Goal: Information Seeking & Learning: Learn about a topic

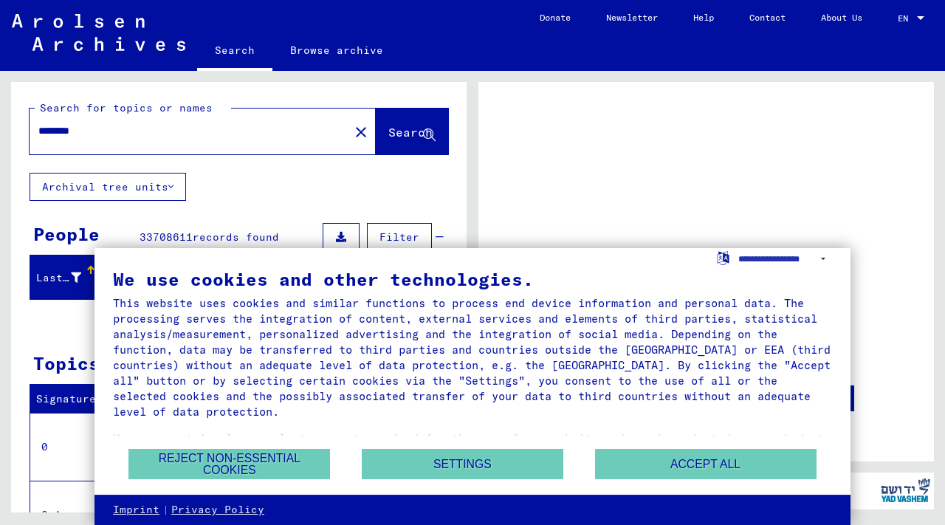
click at [748, 218] on mat-grid-list at bounding box center [706, 222] width 418 height 66
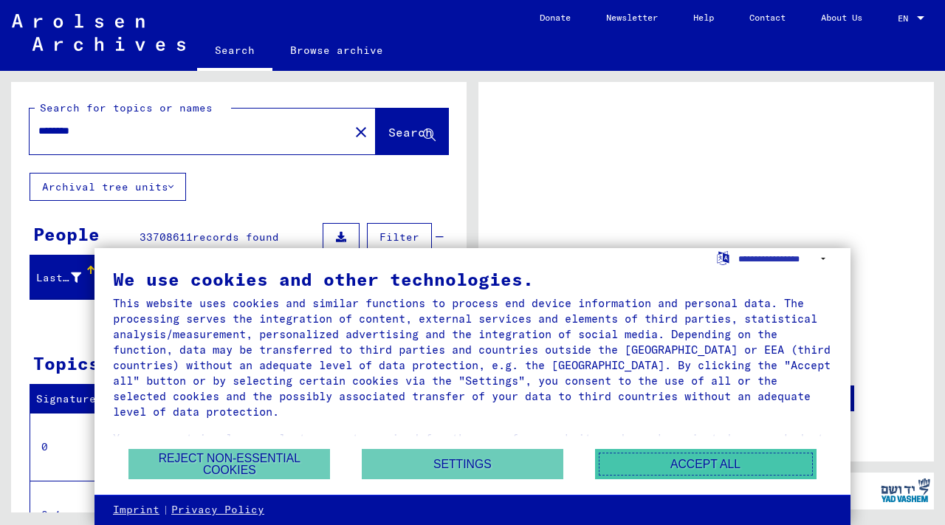
click at [618, 465] on button "Accept all" at bounding box center [705, 464] width 221 height 30
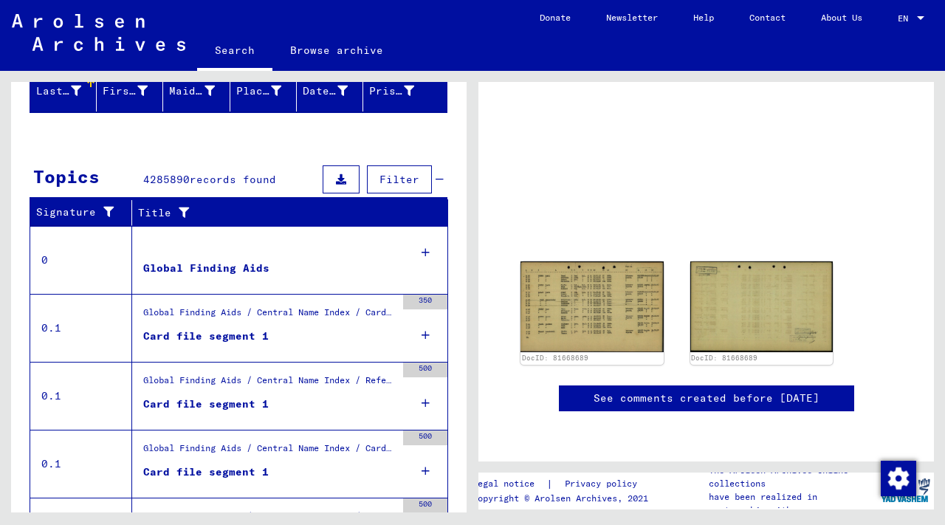
scroll to position [187, 0]
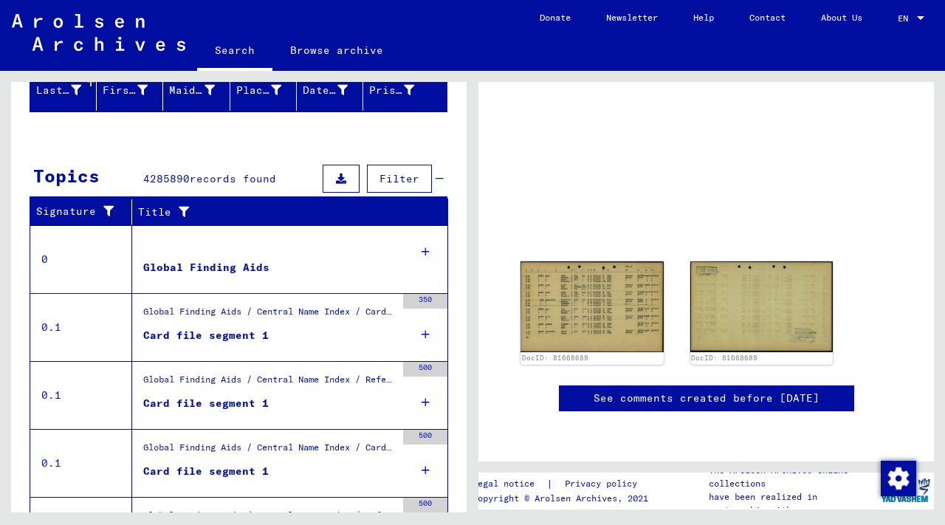
click at [196, 335] on div "Card file segment 1" at bounding box center [205, 335] width 125 height 15
click at [420, 330] on div "350" at bounding box center [425, 327] width 44 height 66
click at [426, 248] on icon at bounding box center [425, 252] width 8 height 52
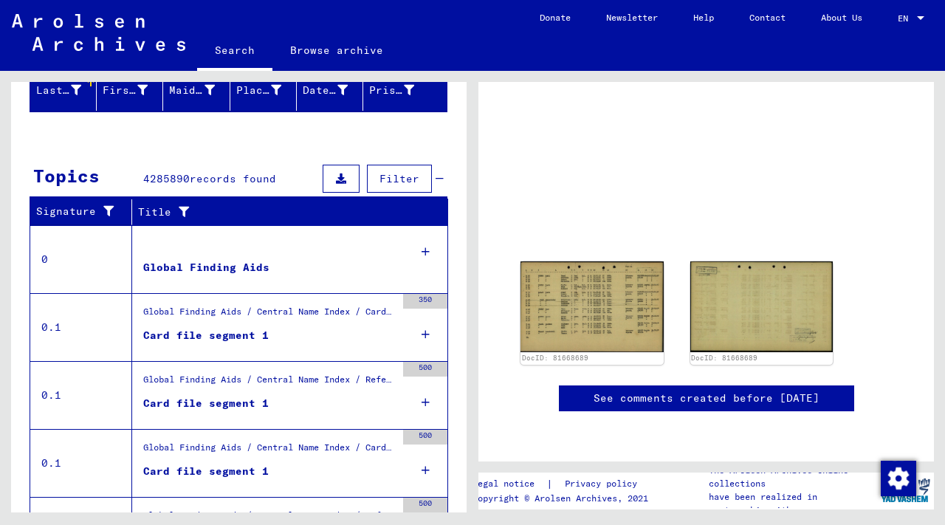
scroll to position [283, 0]
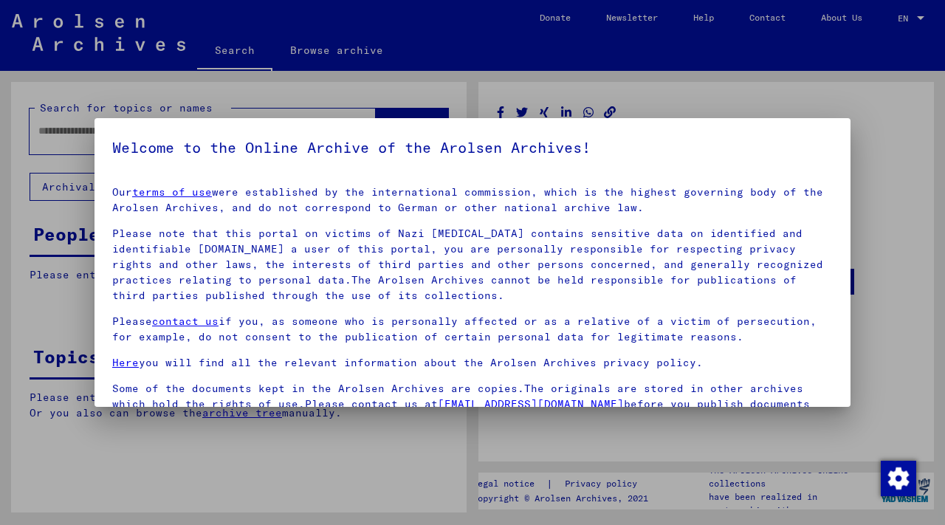
type input "********"
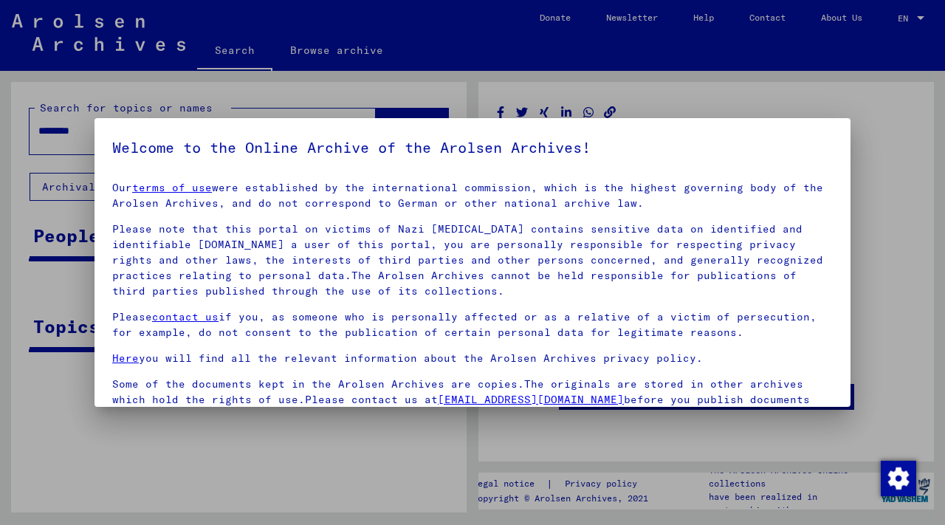
scroll to position [0, 0]
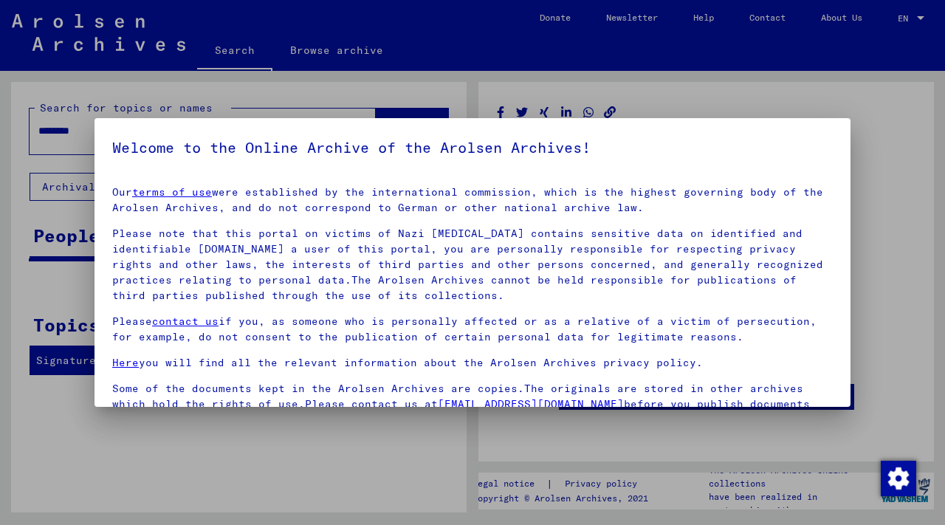
click at [660, 100] on div at bounding box center [472, 262] width 945 height 525
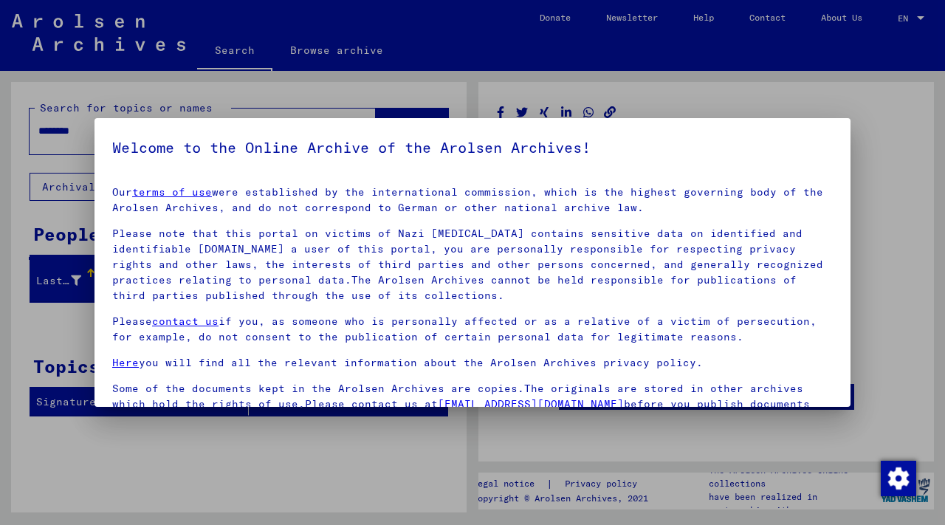
scroll to position [29, 0]
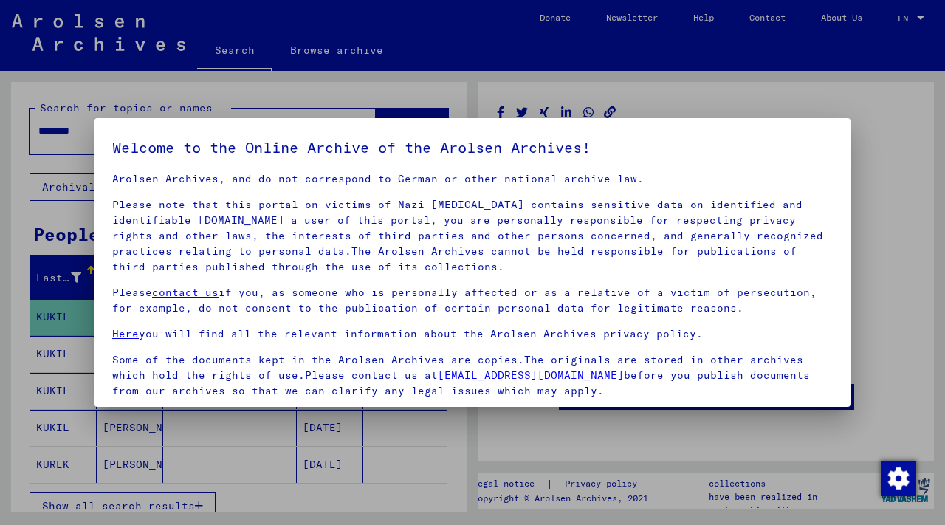
click at [502, 444] on div at bounding box center [472, 262] width 945 height 525
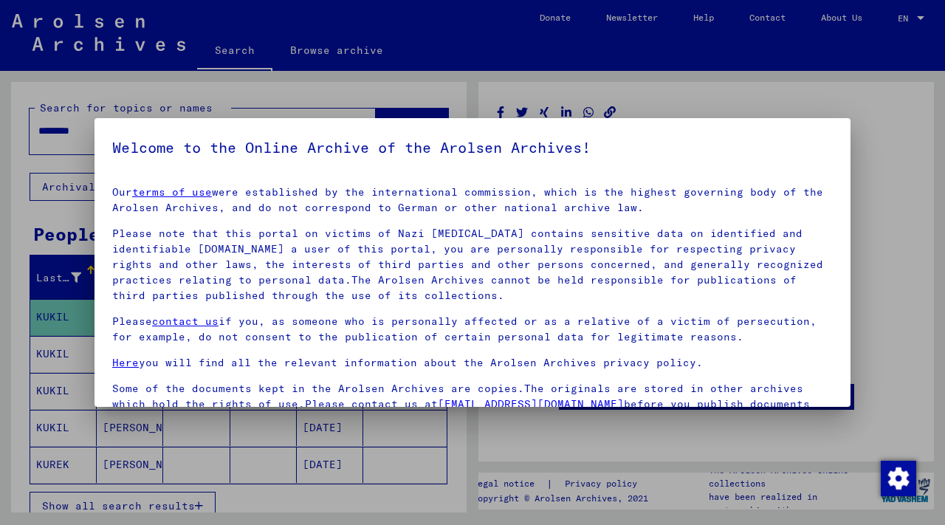
click at [732, 69] on div at bounding box center [472, 262] width 945 height 525
click at [691, 113] on div at bounding box center [472, 262] width 945 height 525
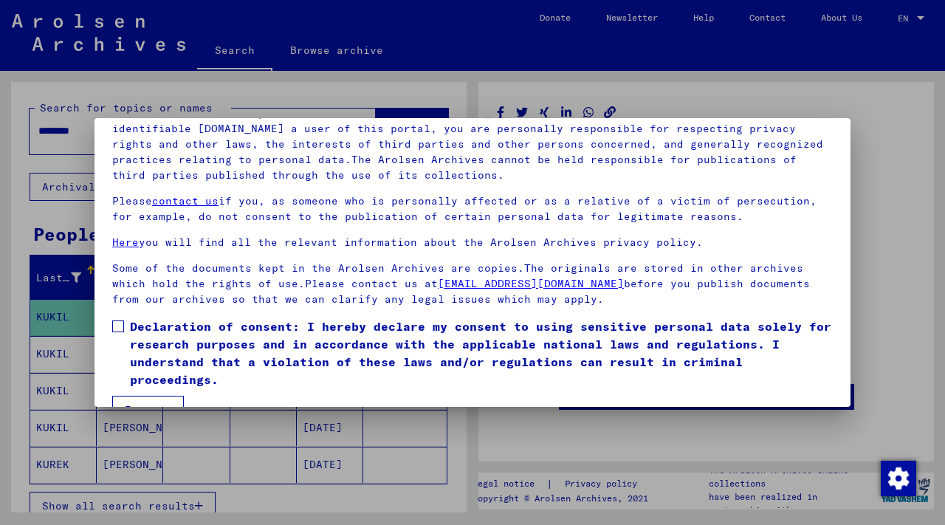
scroll to position [126, 0]
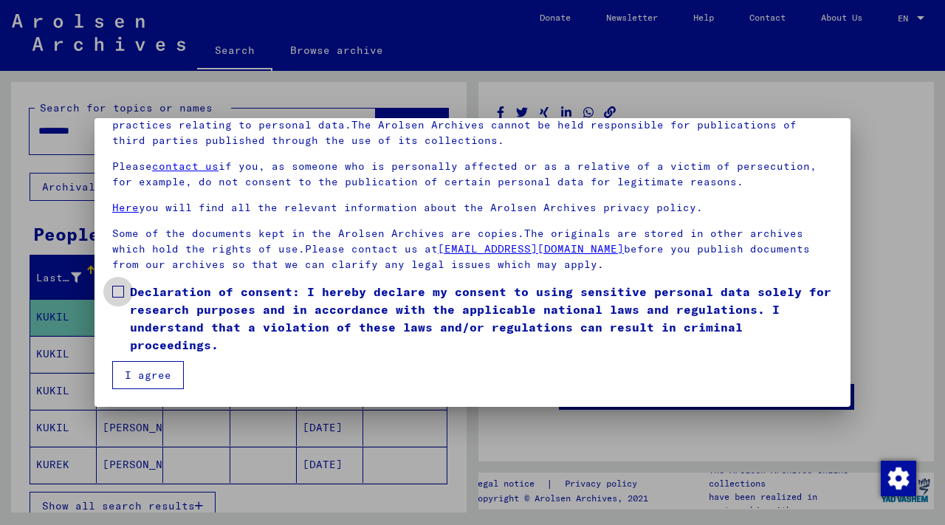
click at [123, 287] on span at bounding box center [118, 292] width 12 height 12
click at [139, 370] on button "I agree" at bounding box center [148, 375] width 72 height 28
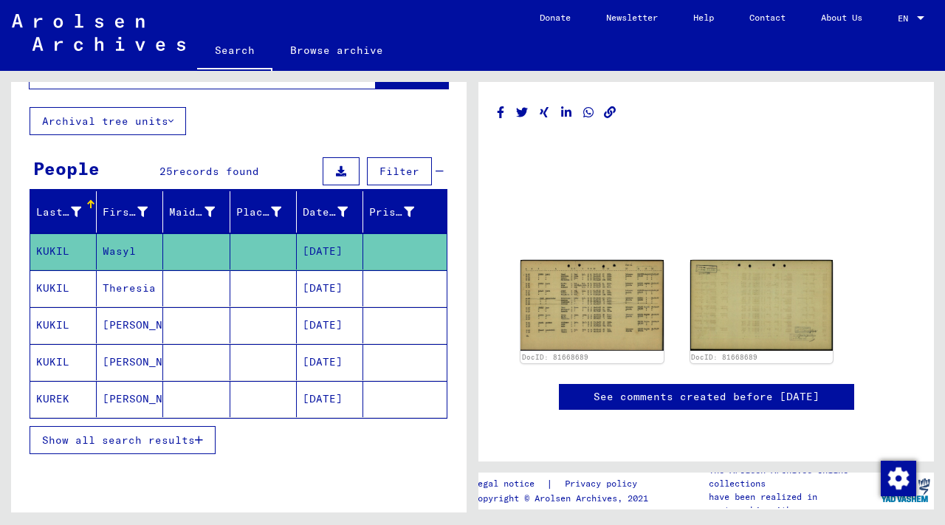
scroll to position [0, 0]
